Goal: Find specific page/section: Find specific page/section

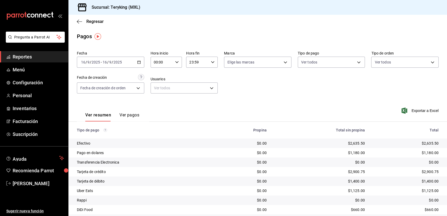
click at [29, 56] on span "Reportes" at bounding box center [38, 56] width 51 height 7
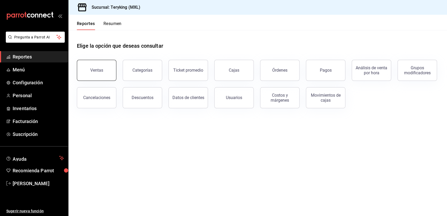
click at [99, 66] on button "Ventas" at bounding box center [96, 70] width 39 height 21
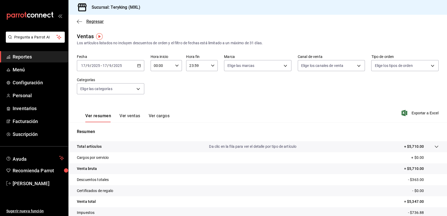
click at [100, 21] on span "Regresar" at bounding box center [94, 21] width 17 height 5
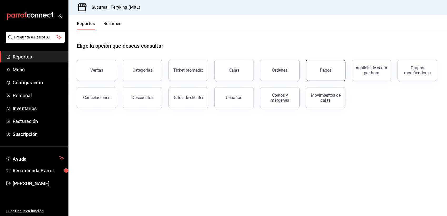
click at [322, 72] on div "Pagos" at bounding box center [326, 70] width 12 height 5
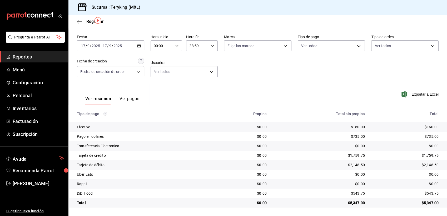
scroll to position [17, 0]
